Goal: Task Accomplishment & Management: Use online tool/utility

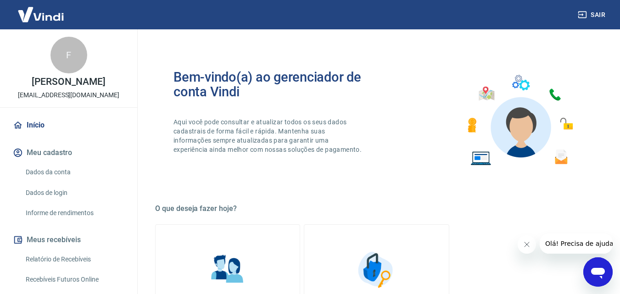
scroll to position [183, 0]
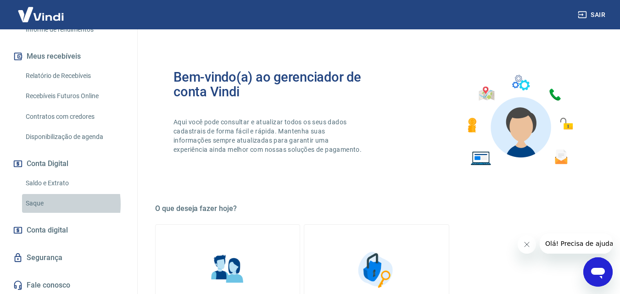
click at [39, 204] on link "Saque" at bounding box center [74, 203] width 104 height 19
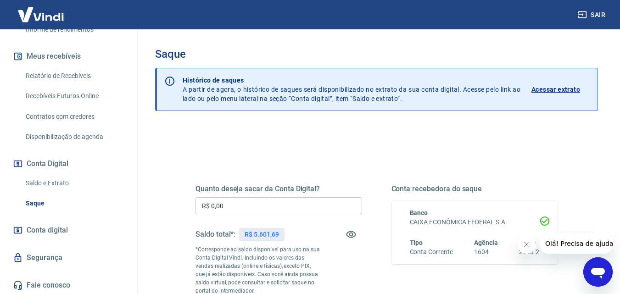
click at [255, 208] on input "R$ 0,00" at bounding box center [278, 205] width 166 height 17
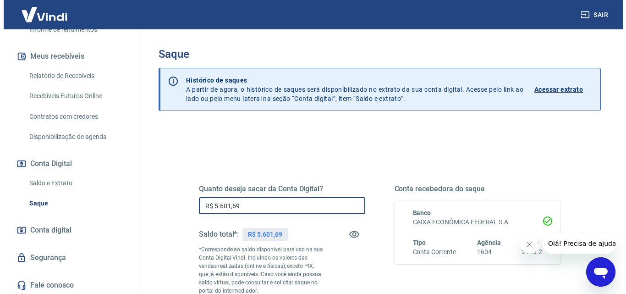
scroll to position [168, 0]
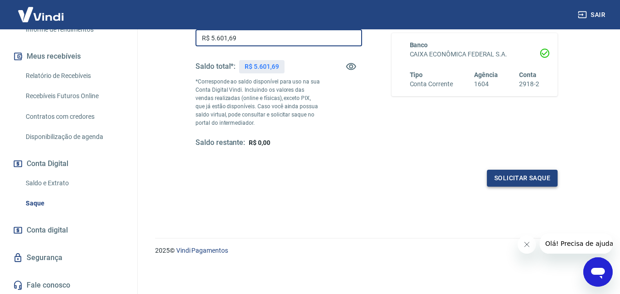
type input "R$ 5.601,69"
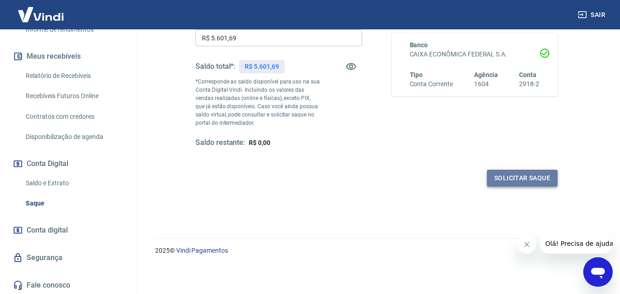
click at [516, 175] on button "Solicitar saque" at bounding box center [522, 178] width 71 height 17
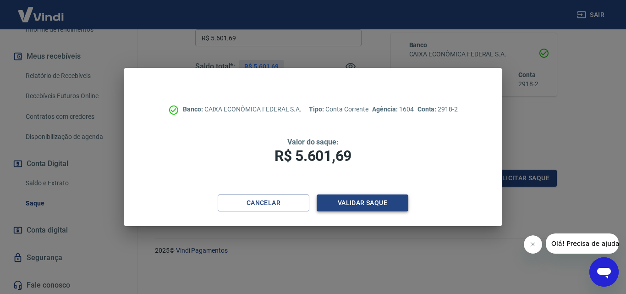
click at [358, 199] on button "Validar saque" at bounding box center [363, 202] width 92 height 17
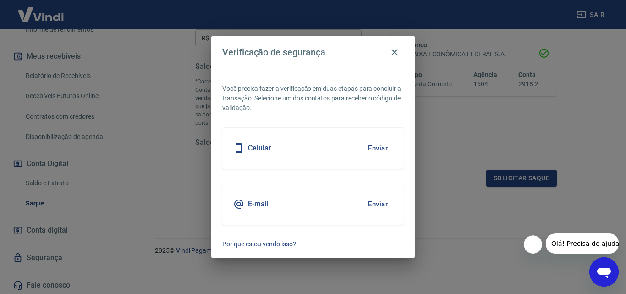
click at [256, 146] on h5 "Celular" at bounding box center [259, 148] width 23 height 9
click at [376, 146] on button "Enviar" at bounding box center [378, 147] width 30 height 19
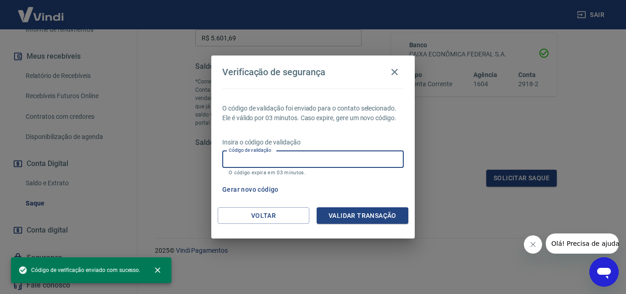
click at [227, 166] on input "Código de validação" at bounding box center [313, 159] width 182 height 17
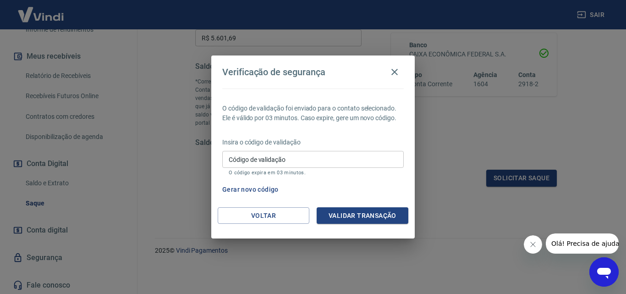
click at [404, 185] on div "O código de validação foi enviado para o contato selecionado. Ele é válido por …" at bounding box center [313, 148] width 204 height 119
click at [237, 188] on button "Gerar novo código" at bounding box center [251, 189] width 64 height 17
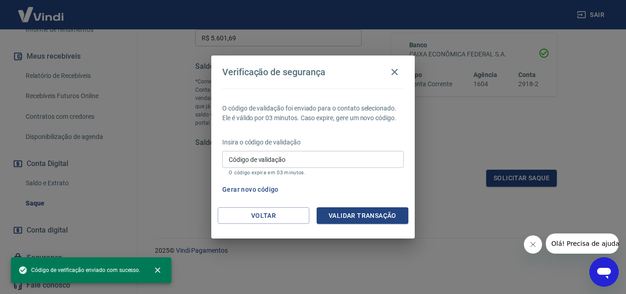
click at [318, 158] on input "Código de validação" at bounding box center [313, 159] width 182 height 17
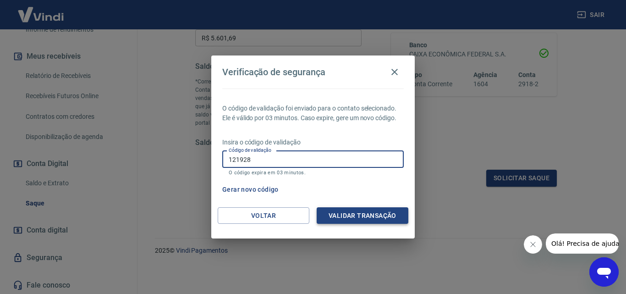
type input "121928"
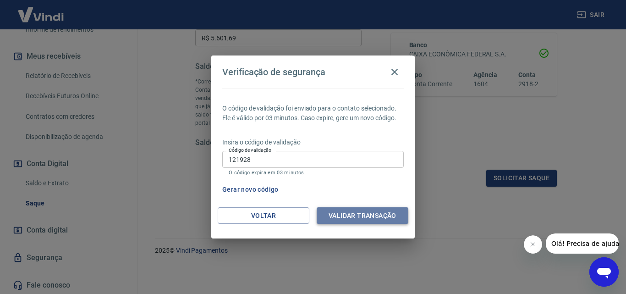
click at [353, 217] on button "Validar transação" at bounding box center [363, 215] width 92 height 17
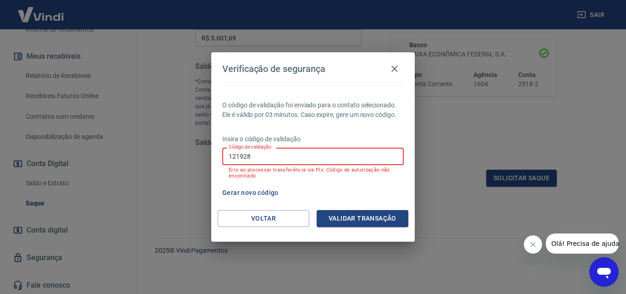
drag, startPoint x: 331, startPoint y: 154, endPoint x: 181, endPoint y: 155, distance: 150.0
click at [181, 155] on div "Verificação de segurança O código de validação foi enviado para o contato selec…" at bounding box center [313, 147] width 626 height 294
type input "228486"
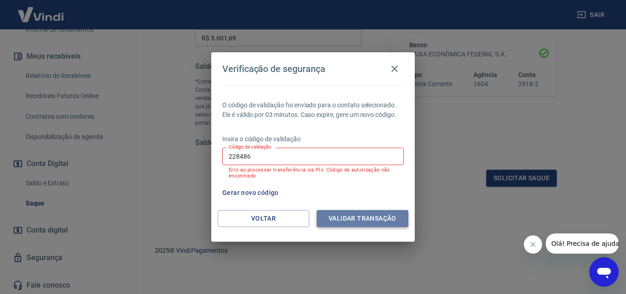
click at [362, 215] on button "Validar transação" at bounding box center [363, 218] width 92 height 17
